Goal: Use online tool/utility: Use online tool/utility

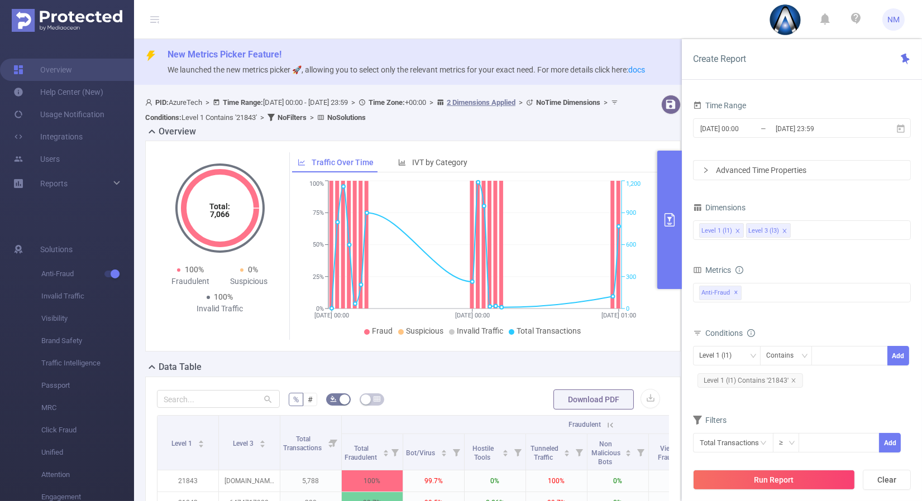
scroll to position [248, 0]
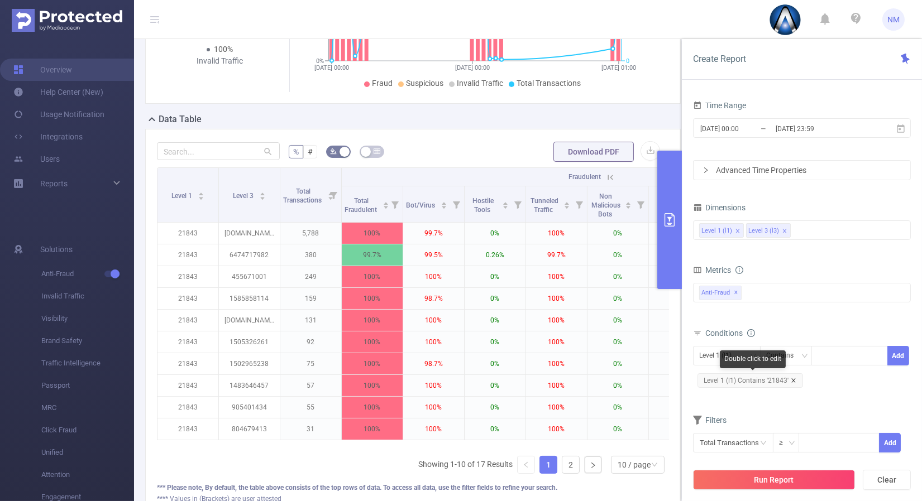
click at [792, 378] on icon "icon: close" at bounding box center [794, 381] width 6 height 6
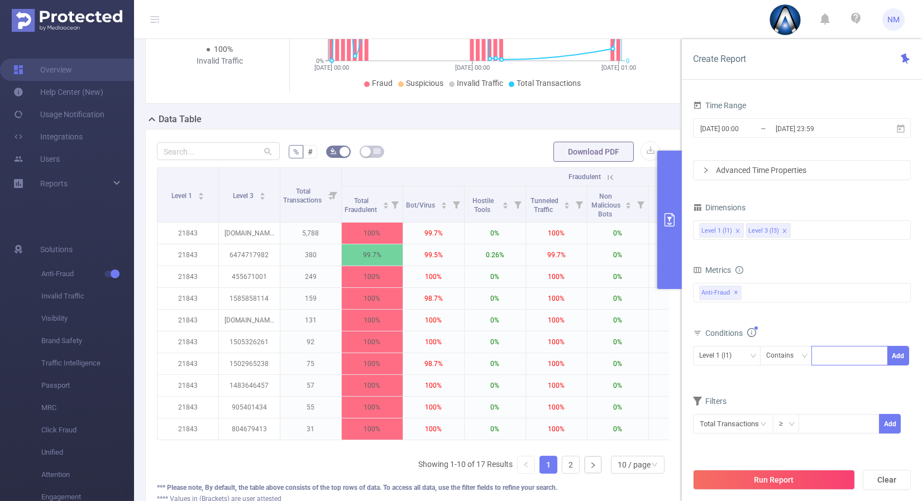
click at [838, 362] on div at bounding box center [849, 356] width 64 height 18
type input "22038"
click at [897, 354] on button "Add" at bounding box center [898, 356] width 22 height 20
click at [751, 344] on div "Level 3 (l3) Contains 22038 Add Level 1 (l1) Contains '22038'" at bounding box center [802, 369] width 218 height 51
click at [748, 347] on div "Level 3 (l3)" at bounding box center [726, 356] width 55 height 18
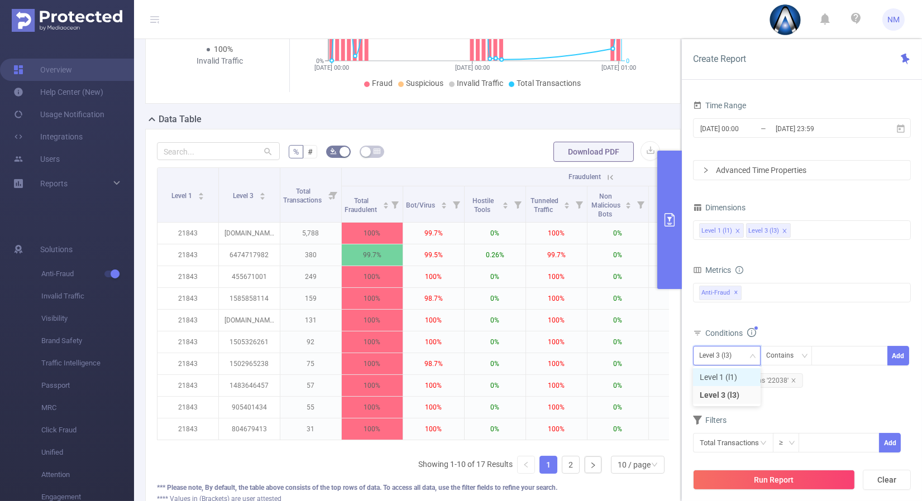
click at [730, 372] on li "Level 1 (l1)" at bounding box center [727, 378] width 68 height 18
click at [804, 323] on div "Metrics Total General IVT Data Centers Disclosed Bots Known Crawlers Irregular …" at bounding box center [802, 293] width 218 height 63
click at [783, 479] on button "Run Report" at bounding box center [774, 480] width 162 height 20
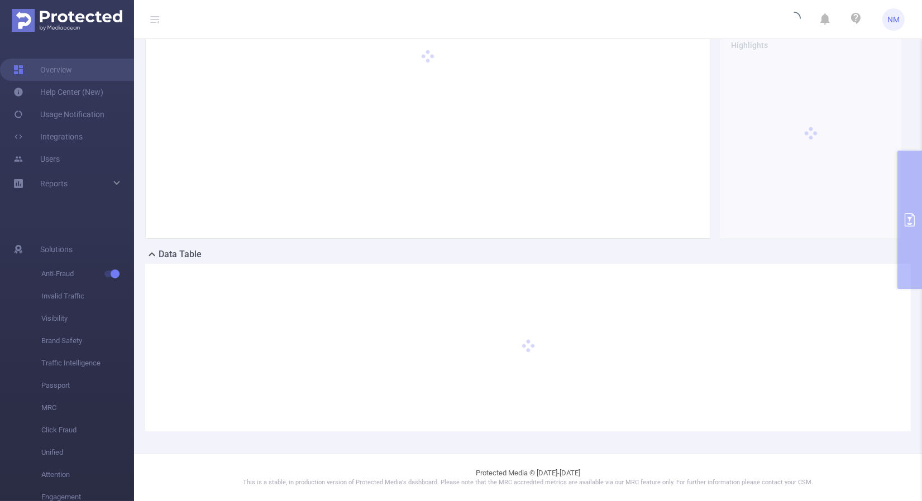
scroll to position [112, 0]
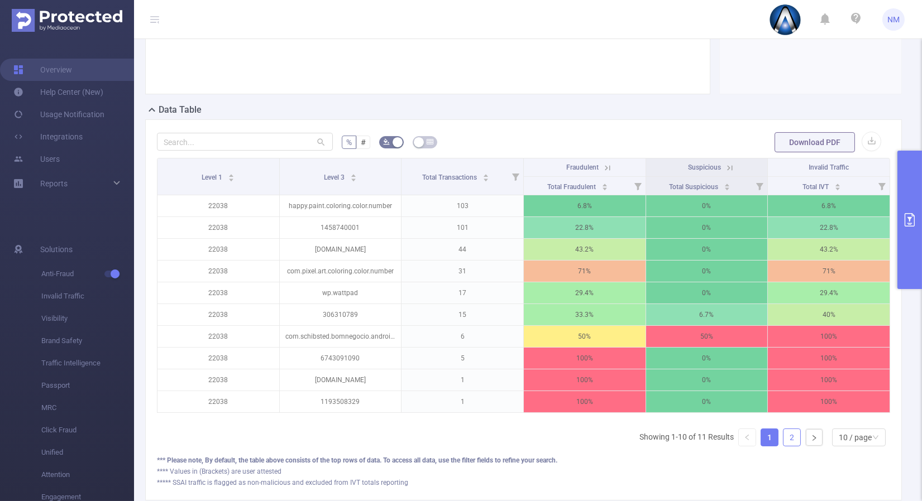
scroll to position [333, 0]
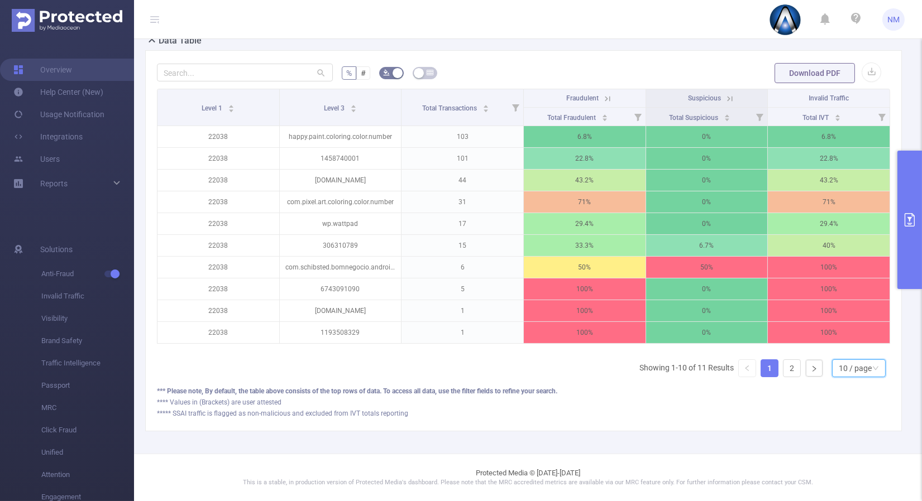
click at [832, 369] on div "10 / page" at bounding box center [859, 369] width 54 height 18
click at [841, 330] on li "40 / page" at bounding box center [850, 339] width 54 height 18
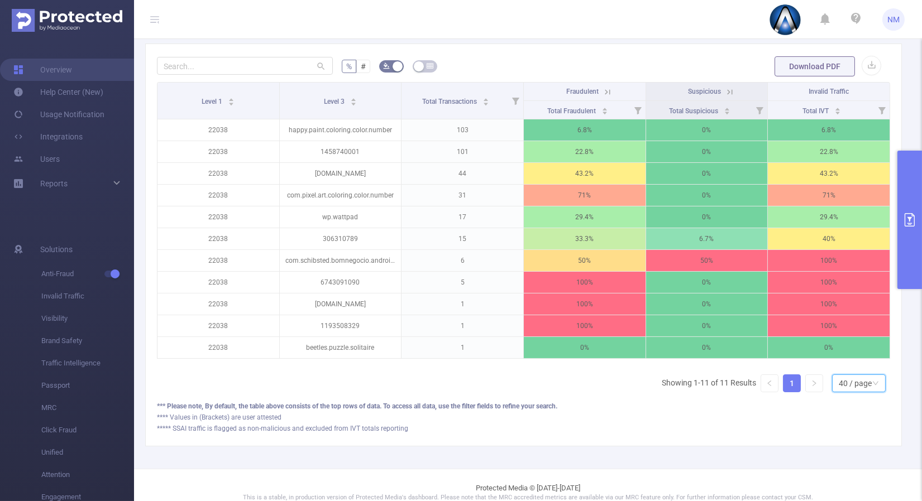
click at [604, 90] on icon at bounding box center [607, 92] width 10 height 10
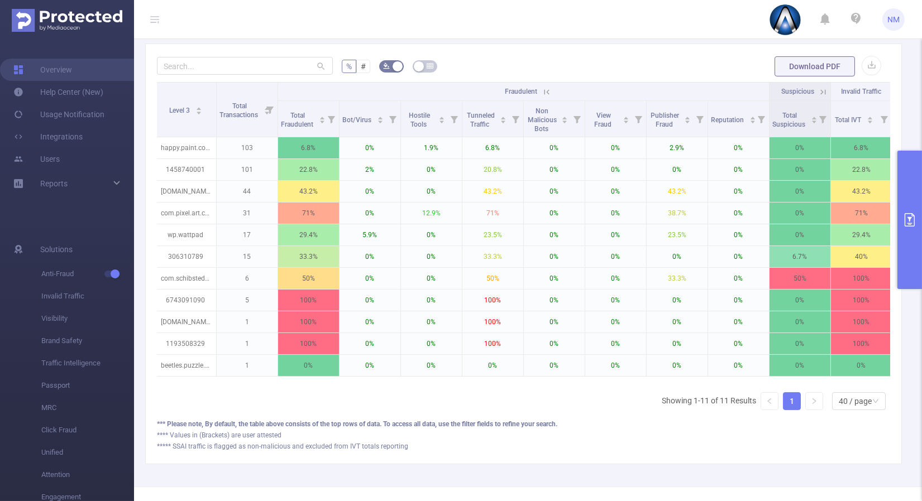
scroll to position [0, 77]
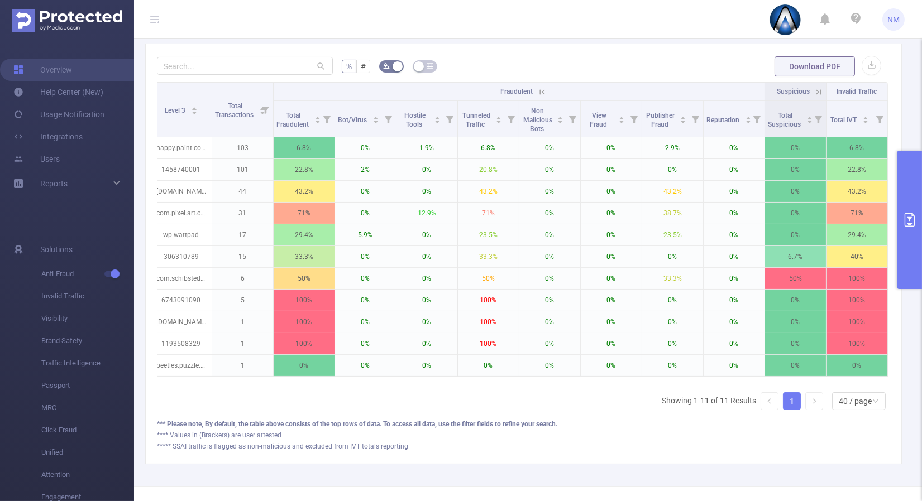
click at [814, 88] on icon at bounding box center [819, 92] width 10 height 10
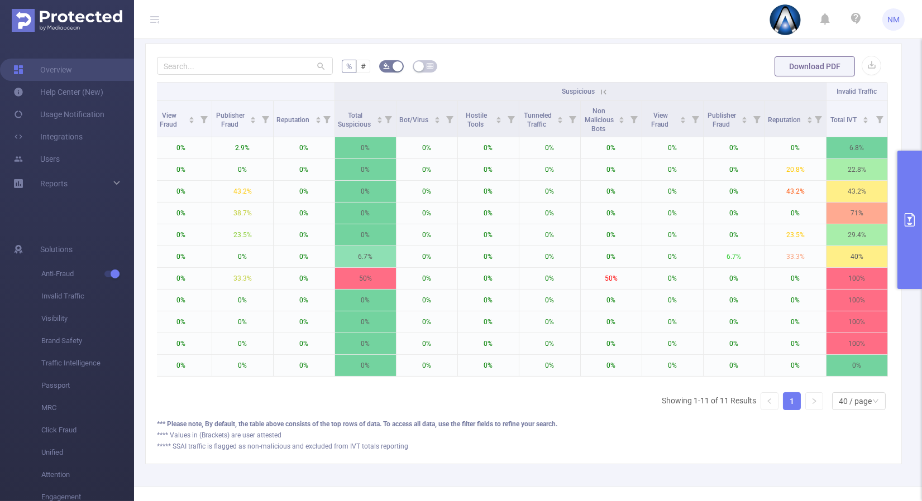
scroll to position [0, 0]
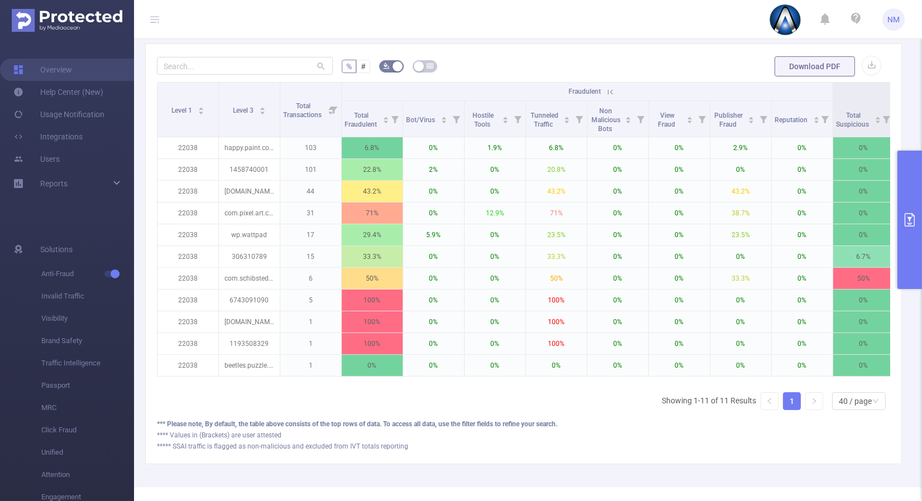
click at [920, 266] on button "primary" at bounding box center [909, 220] width 25 height 138
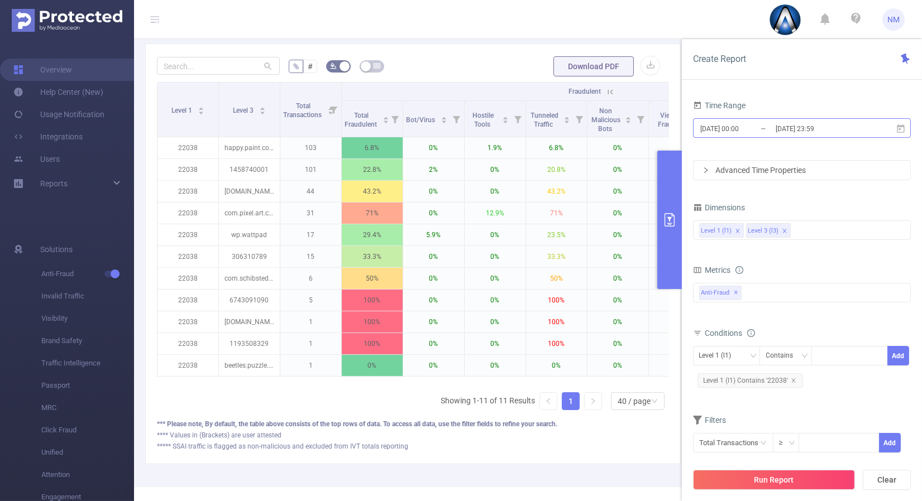
click at [823, 133] on input "[DATE] 23:59" at bounding box center [819, 128] width 90 height 15
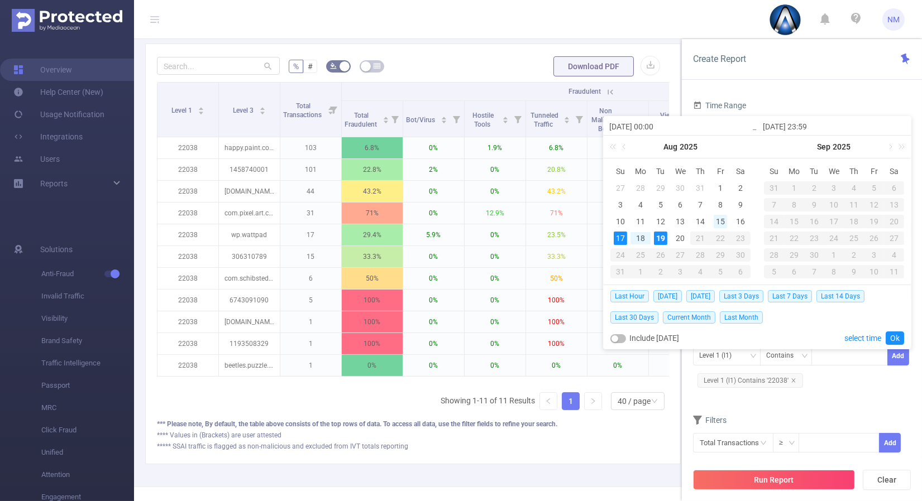
click at [719, 222] on div "15" at bounding box center [720, 221] width 13 height 13
click at [664, 237] on div "19" at bounding box center [660, 238] width 13 height 13
type input "[DATE] 00:00"
click at [891, 336] on link "Ok" at bounding box center [895, 338] width 18 height 13
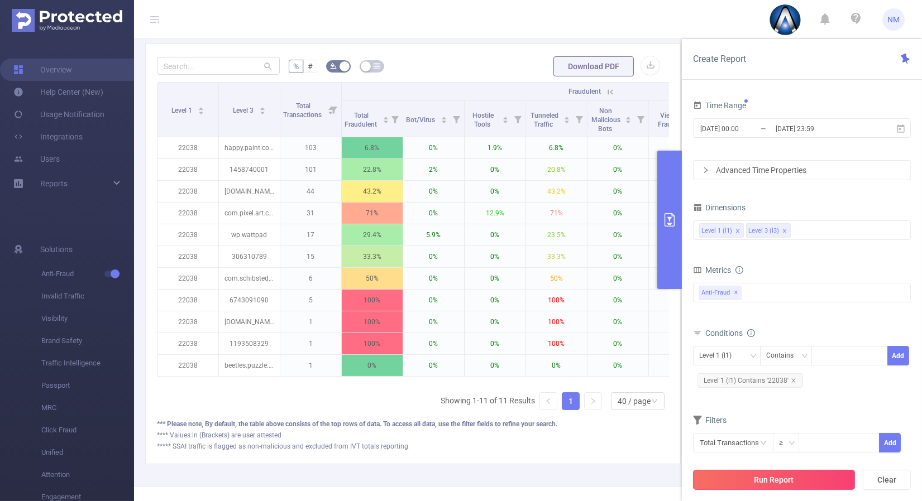
click at [775, 480] on button "Run Report" at bounding box center [774, 480] width 162 height 20
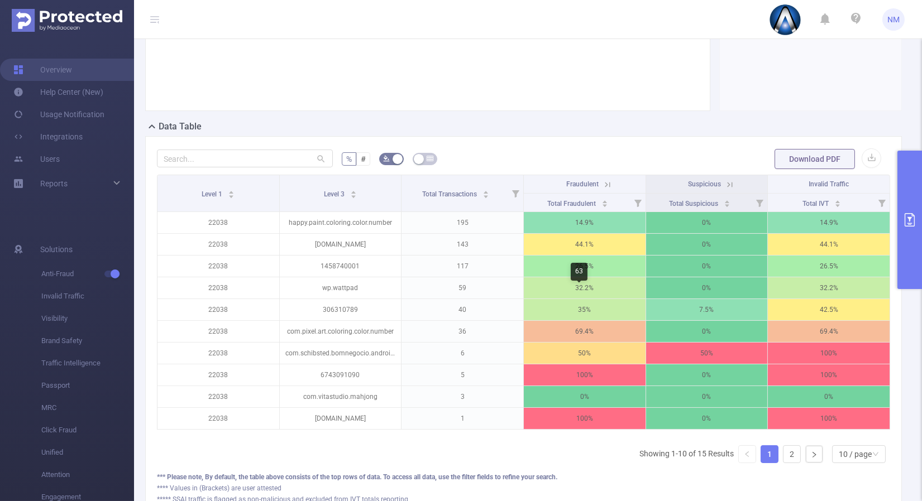
scroll to position [333, 0]
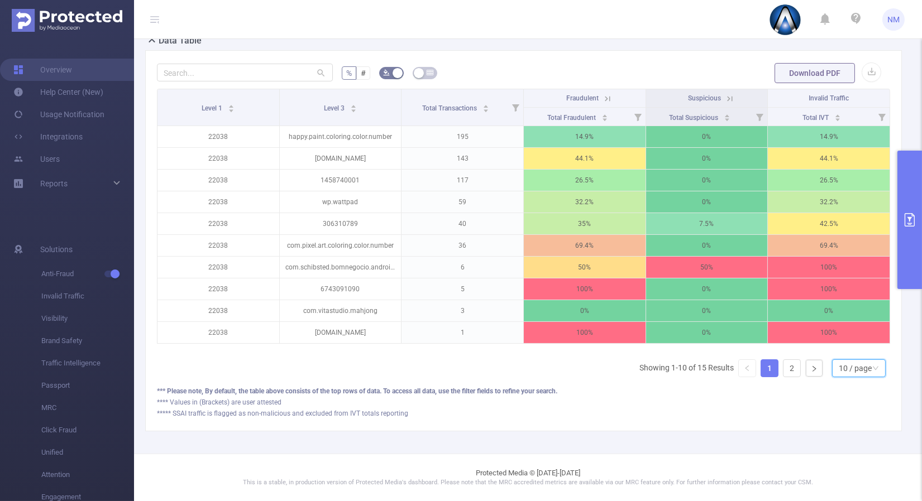
click at [854, 365] on div "10 / page" at bounding box center [855, 368] width 33 height 17
click at [840, 330] on li "40 / page" at bounding box center [850, 339] width 54 height 18
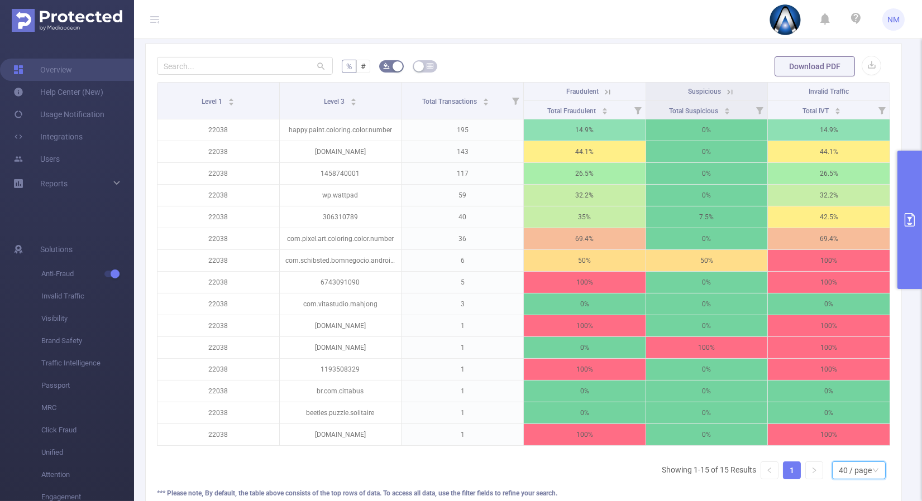
click at [602, 90] on icon at bounding box center [607, 92] width 10 height 10
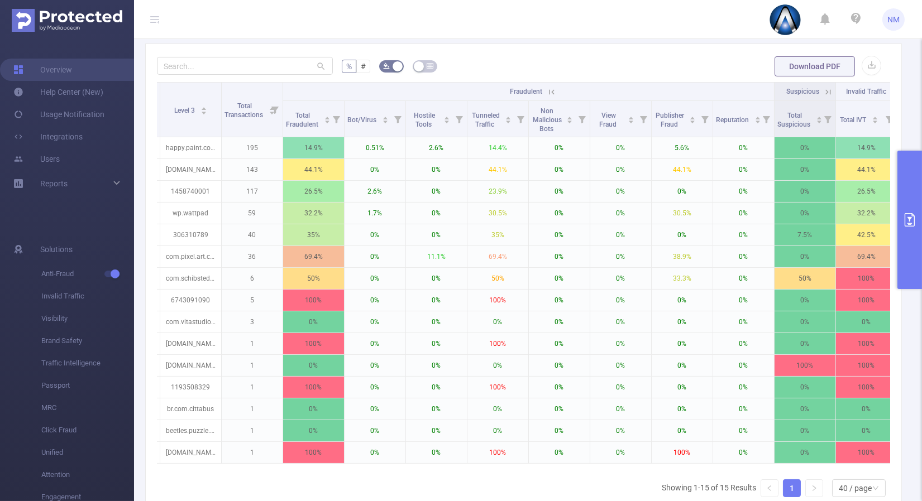
scroll to position [0, 0]
